Goal: Communication & Community: Ask a question

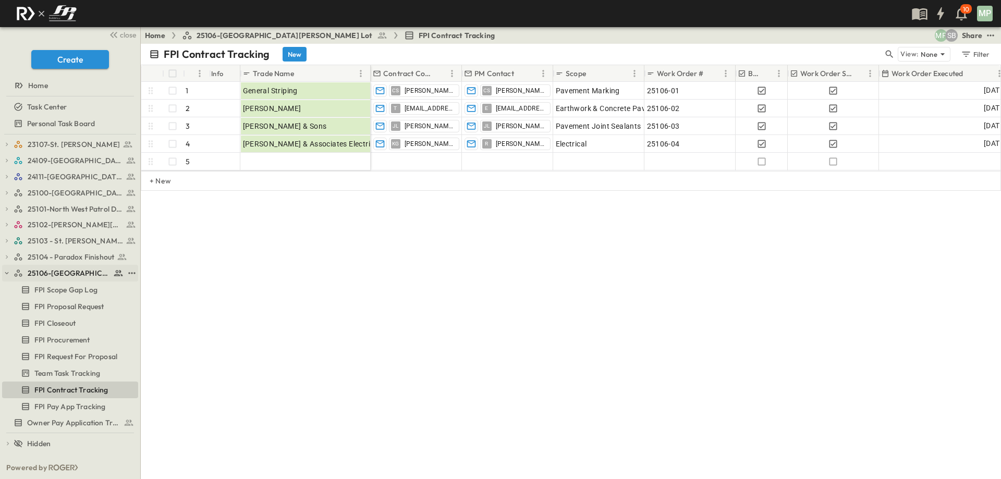
click at [7, 274] on icon "button" at bounding box center [7, 273] width 4 height 2
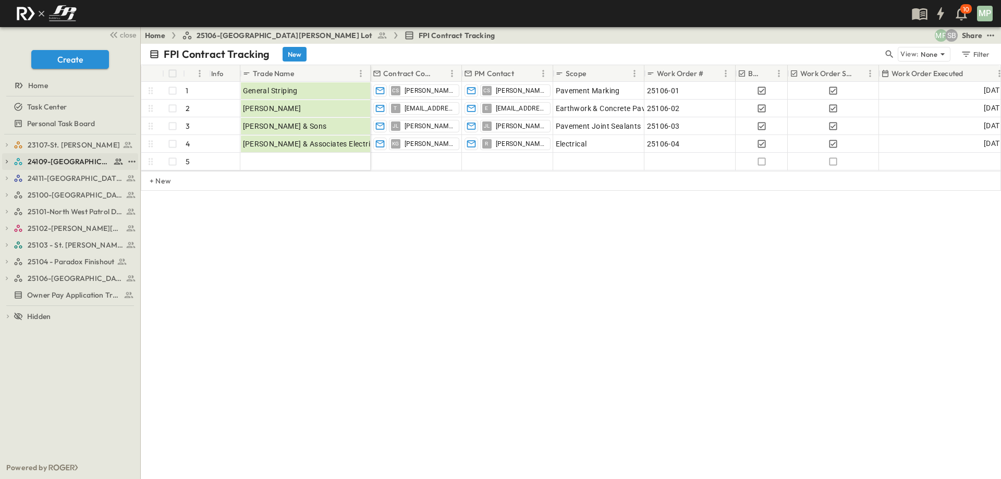
click at [8, 161] on icon "button" at bounding box center [6, 161] width 7 height 7
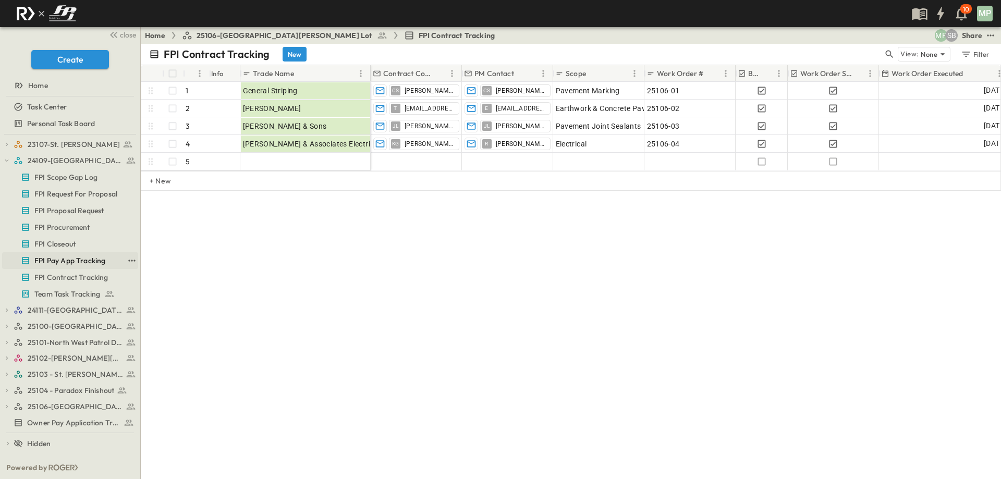
click at [83, 261] on span "FPI Pay App Tracking" at bounding box center [69, 260] width 71 height 10
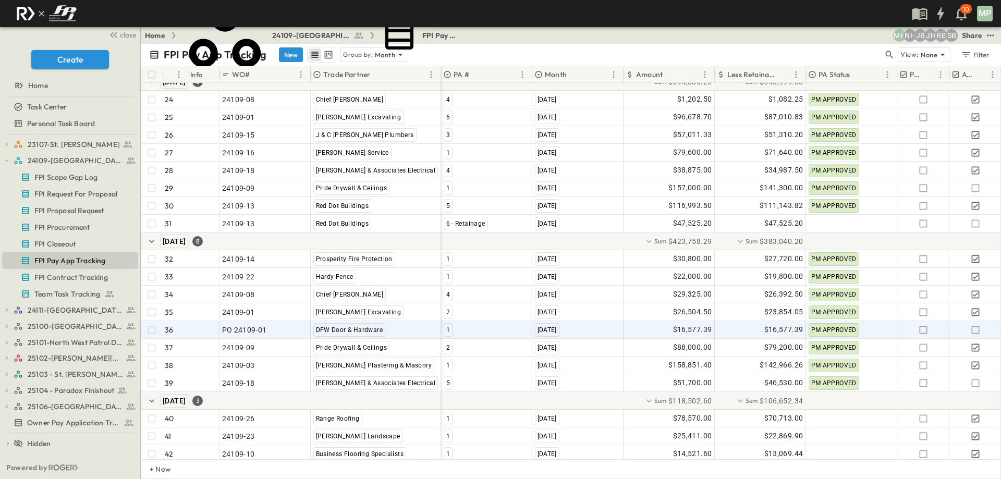
scroll to position [554, 0]
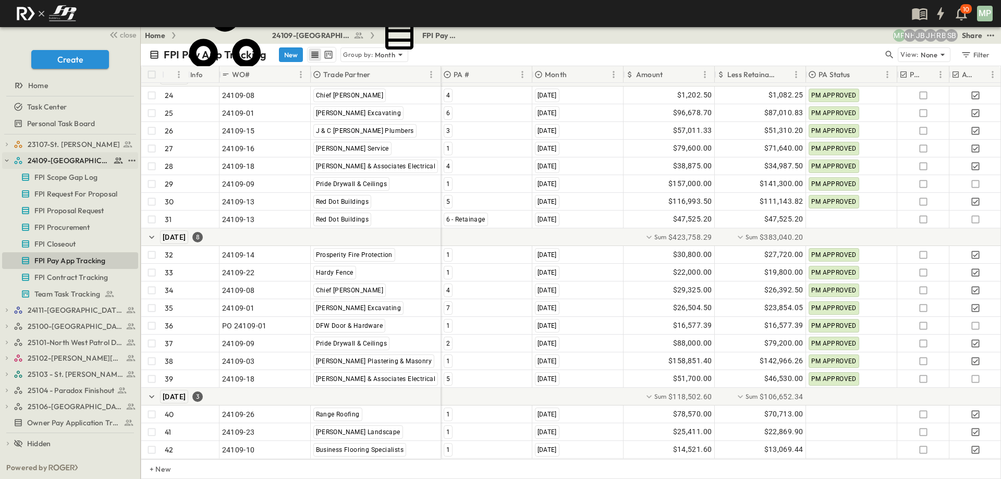
click at [10, 161] on button "button" at bounding box center [6, 160] width 9 height 9
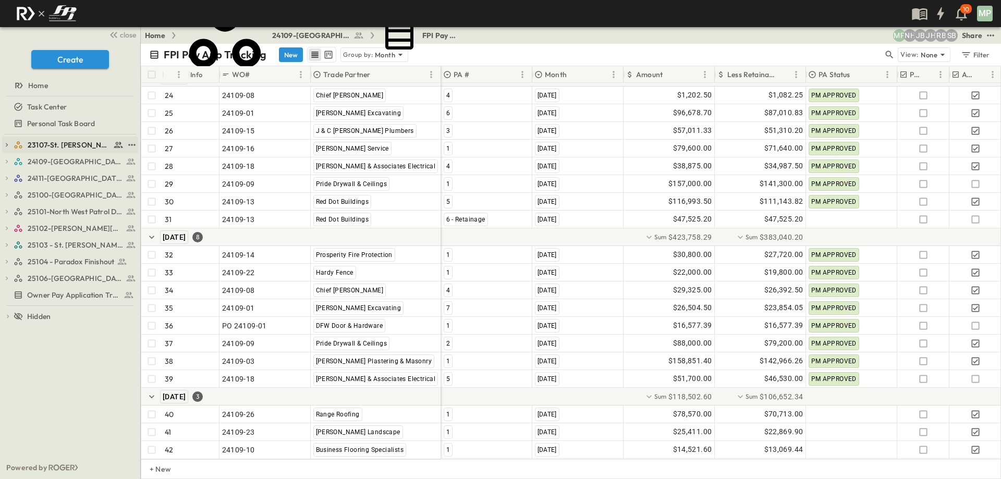
click at [9, 144] on icon "button" at bounding box center [6, 144] width 7 height 7
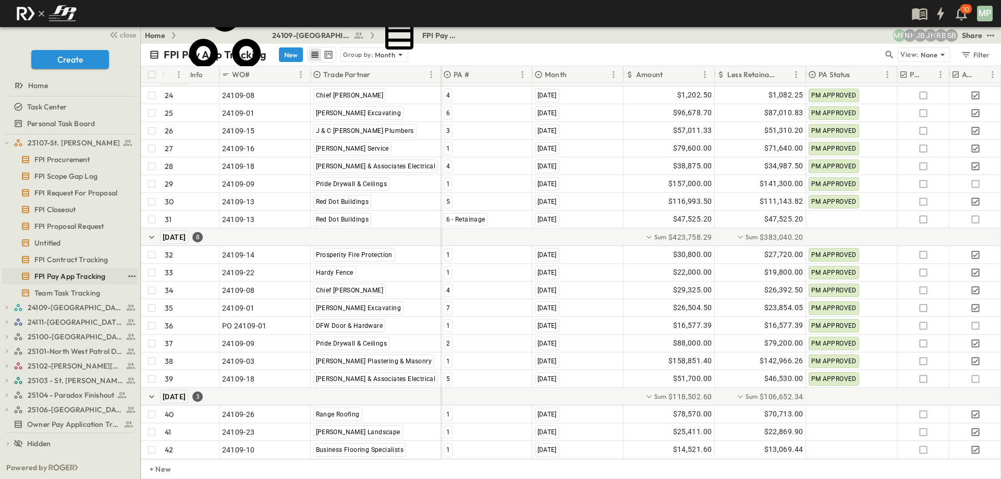
click at [56, 274] on span "FPI Pay App Tracking" at bounding box center [69, 276] width 71 height 10
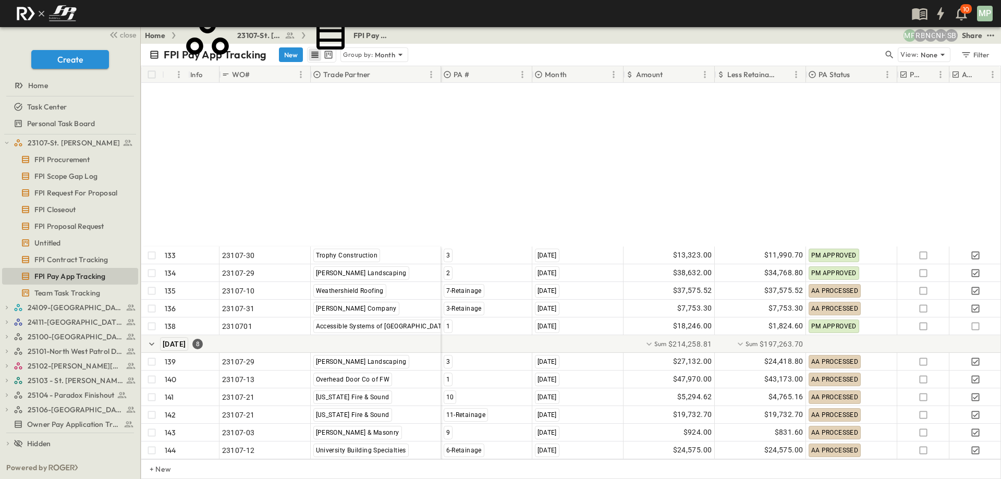
scroll to position [2698, 0]
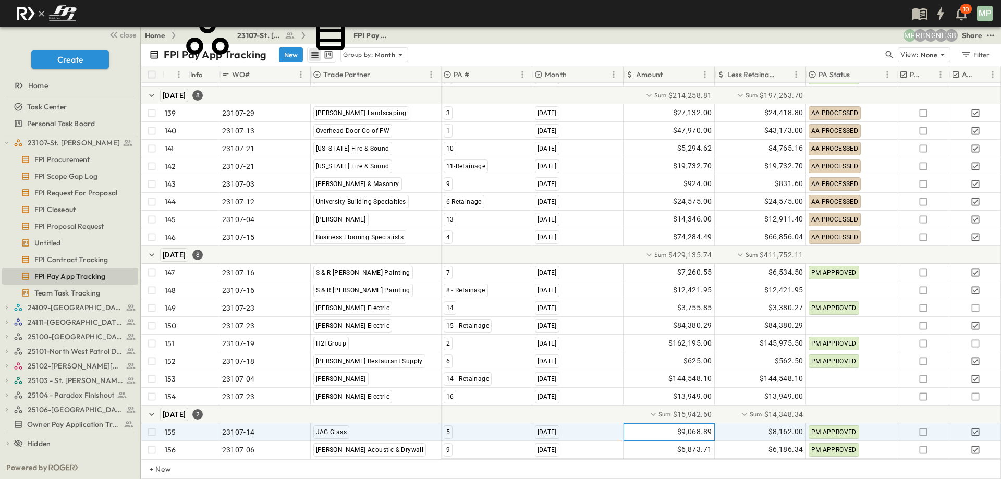
click at [674, 429] on div "$9,068.89" at bounding box center [669, 432] width 90 height 17
type input "*******"
type input "*"
type input "*******"
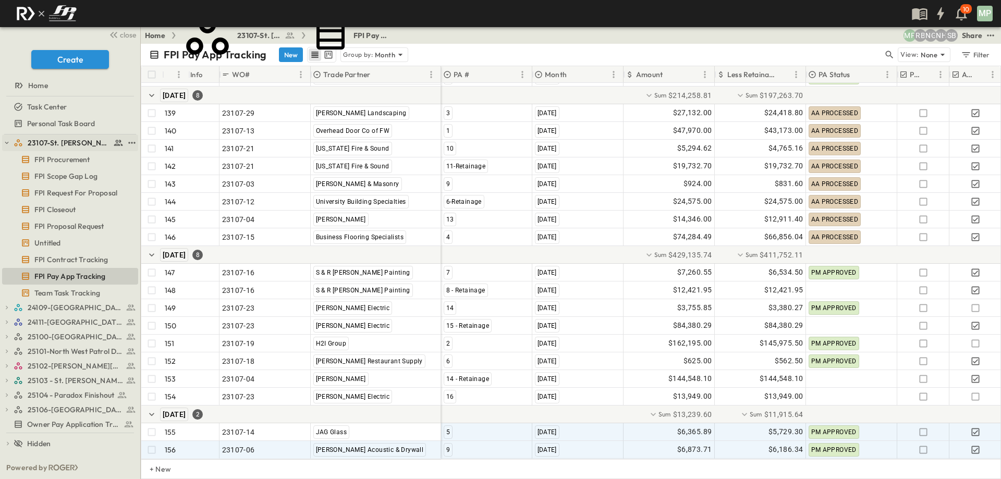
click at [3, 140] on icon "button" at bounding box center [6, 142] width 7 height 7
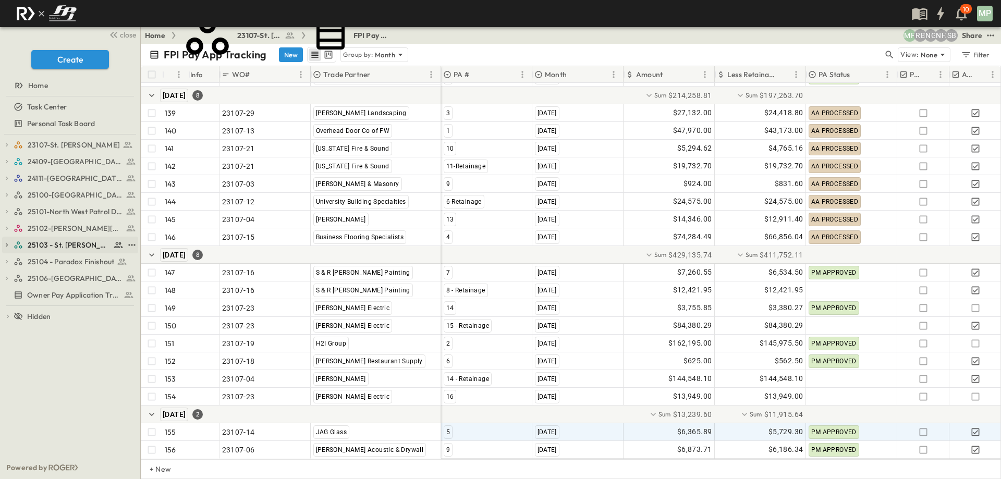
click at [7, 246] on icon "button" at bounding box center [6, 244] width 7 height 7
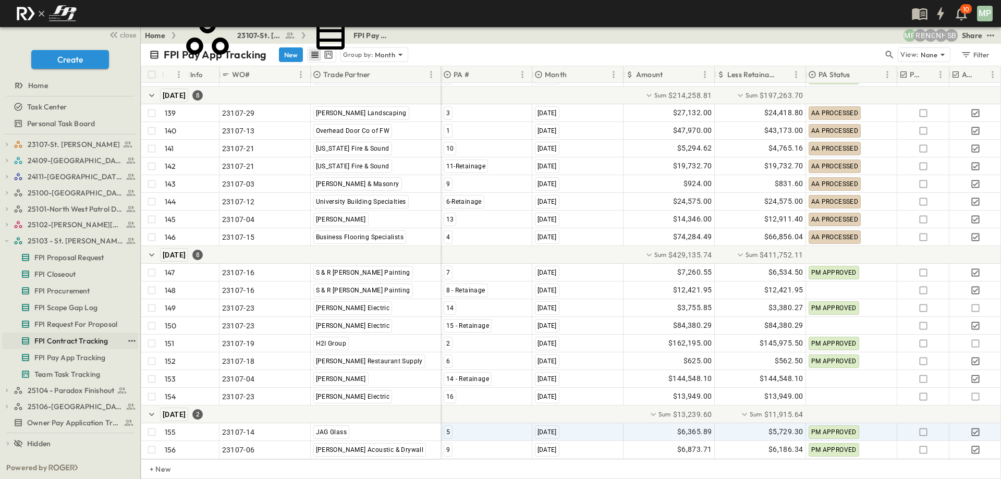
click at [71, 340] on span "FPI Contract Tracking" at bounding box center [71, 341] width 74 height 10
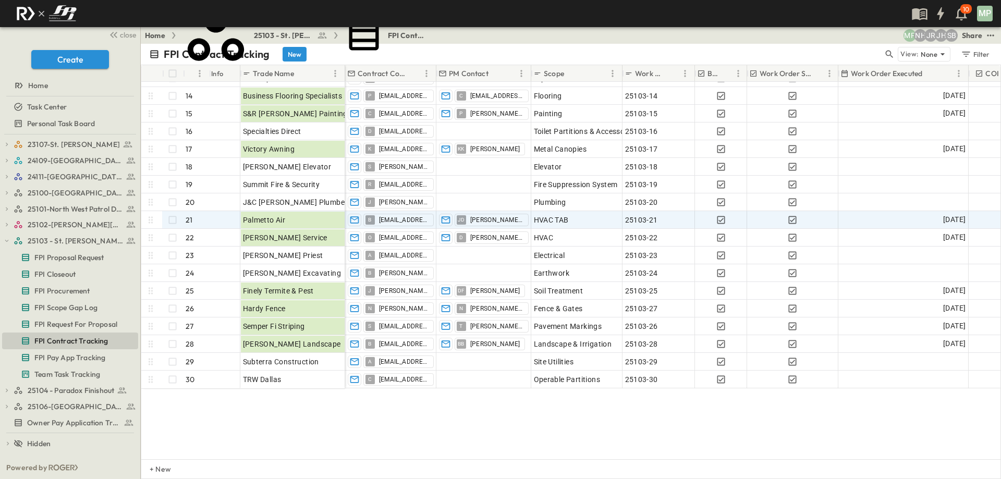
scroll to position [209, 0]
